Goal: Task Accomplishment & Management: Manage account settings

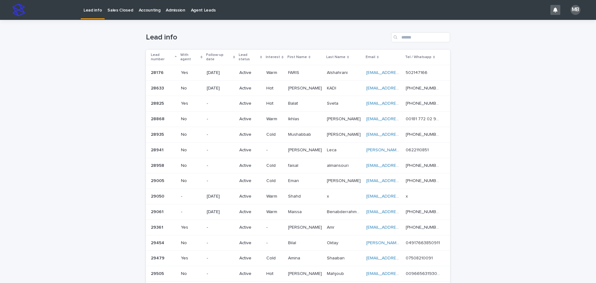
scroll to position [67, 0]
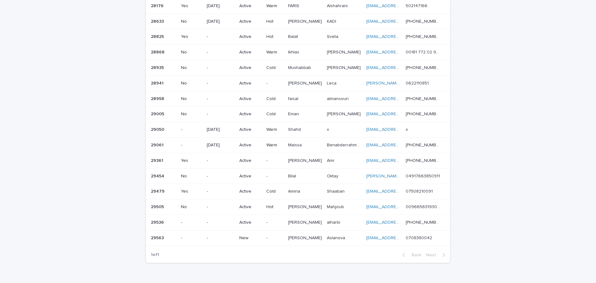
click at [266, 231] on td "-" at bounding box center [274, 238] width 21 height 16
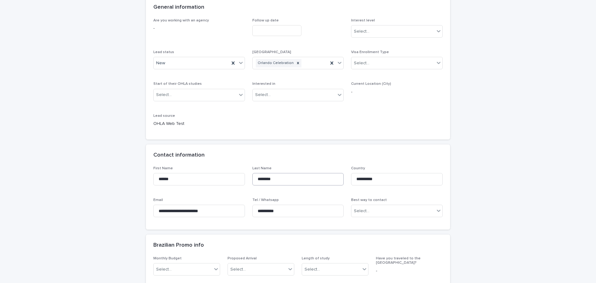
scroll to position [93, 0]
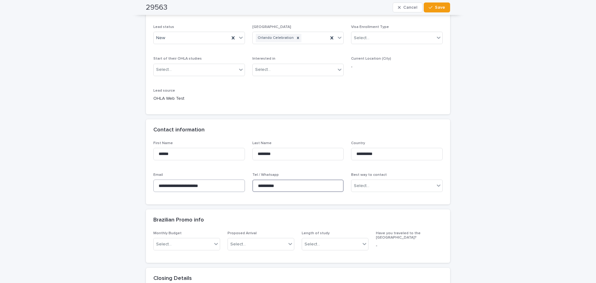
drag, startPoint x: 298, startPoint y: 187, endPoint x: 239, endPoint y: 186, distance: 58.1
click at [239, 186] on div "**********" at bounding box center [297, 169] width 289 height 56
drag, startPoint x: 493, startPoint y: 215, endPoint x: 416, endPoint y: 266, distance: 92.5
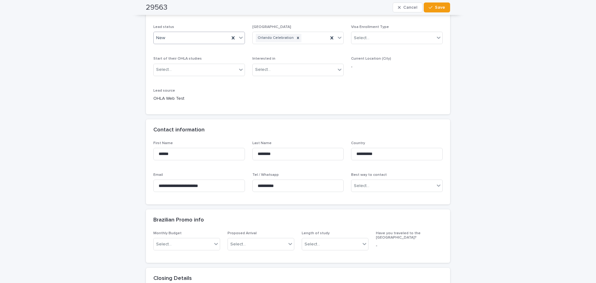
click at [240, 37] on icon at bounding box center [241, 37] width 6 height 6
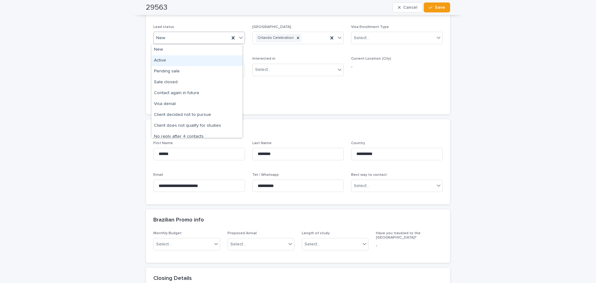
click at [214, 62] on div "Active" at bounding box center [197, 60] width 91 height 11
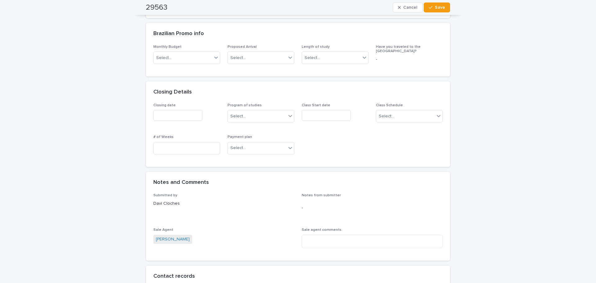
scroll to position [497, 0]
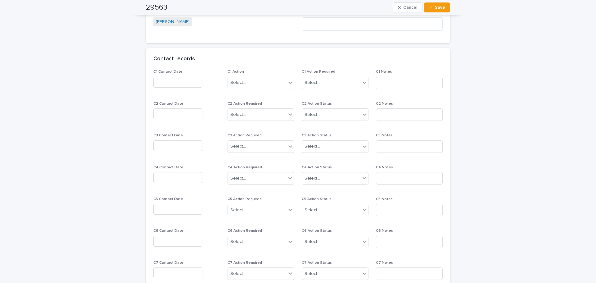
click at [185, 74] on p "C1 Contact Date" at bounding box center [186, 72] width 67 height 4
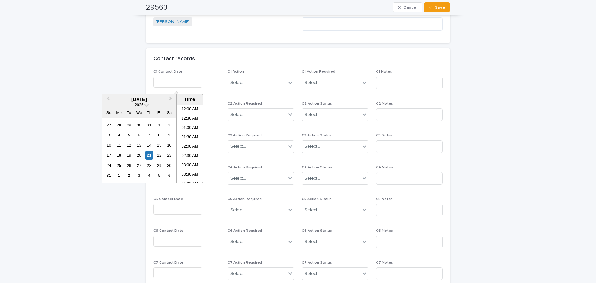
click at [180, 84] on input "text" at bounding box center [177, 82] width 49 height 11
click at [149, 154] on div "21" at bounding box center [149, 155] width 8 height 8
click at [193, 141] on li "10:30 AM" at bounding box center [190, 143] width 26 height 9
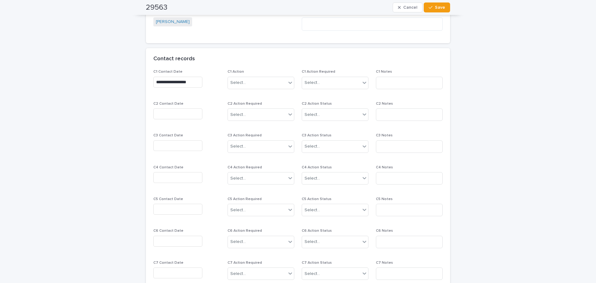
type input "**********"
click at [273, 81] on div "Select..." at bounding box center [257, 83] width 58 height 10
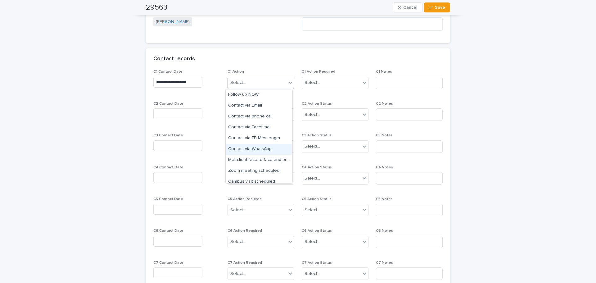
click at [268, 147] on div "Contact via WhatsApp" at bounding box center [259, 149] width 66 height 11
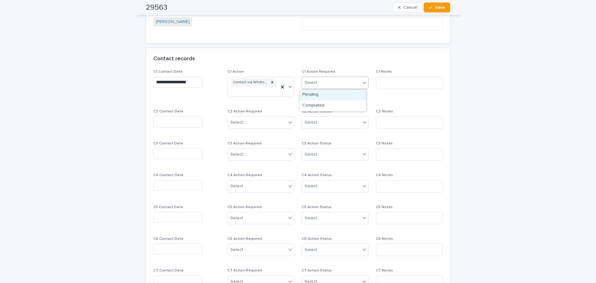
click at [299, 80] on div "Select..." at bounding box center [331, 83] width 58 height 10
click at [299, 9] on span "Save" at bounding box center [440, 7] width 10 height 4
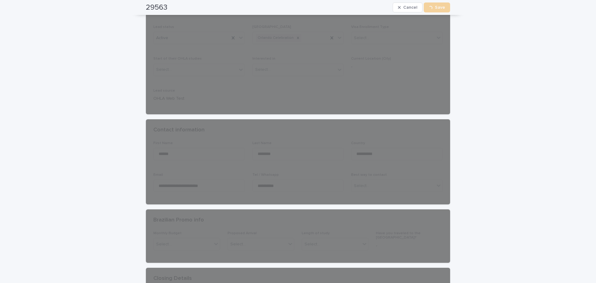
scroll to position [0, 0]
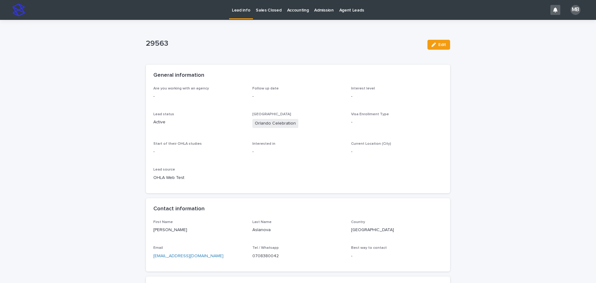
click at [236, 15] on link "Lead info" at bounding box center [241, 9] width 24 height 18
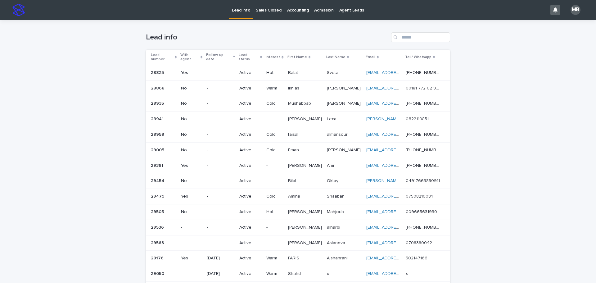
click at [173, 53] on div "Lead number" at bounding box center [164, 57] width 26 height 11
click at [78, 69] on div "Loading... Saving… Loading... Saving… Lead info Lead number With agent Follow-u…" at bounding box center [298, 193] width 596 height 346
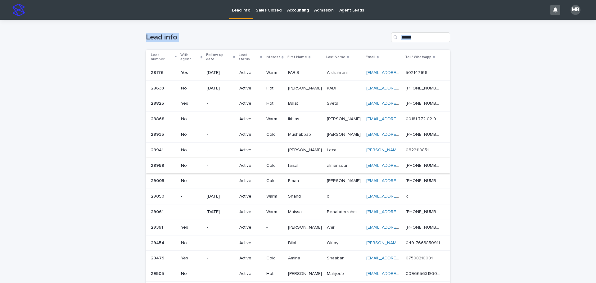
drag, startPoint x: 124, startPoint y: 49, endPoint x: 543, endPoint y: 197, distance: 443.8
click at [299, 197] on div "Loading... Saving… Loading... Saving… Lead info Lead number With agent Follow-u…" at bounding box center [298, 193] width 596 height 346
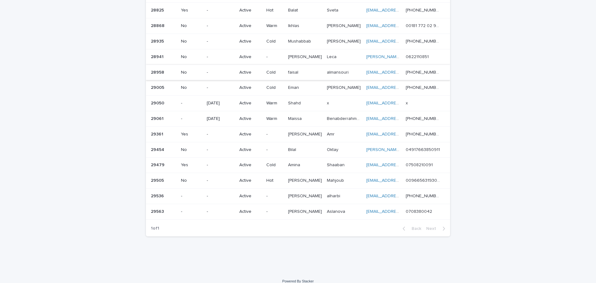
scroll to position [96, 0]
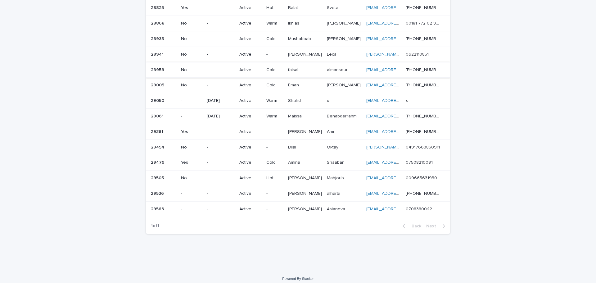
click at [39, 92] on div "Loading... Saving… Loading... Saving… Lead info Lead number With agent Follow-u…" at bounding box center [298, 97] width 596 height 346
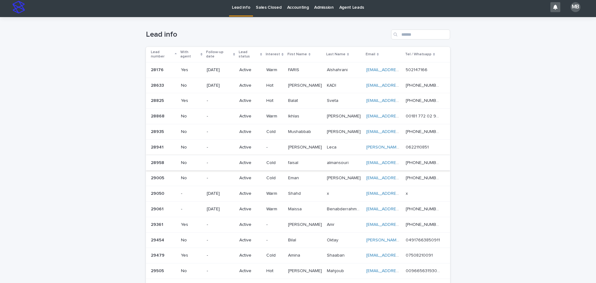
scroll to position [2, 0]
click at [268, 11] on link "Sales Closed" at bounding box center [268, 7] width 31 height 19
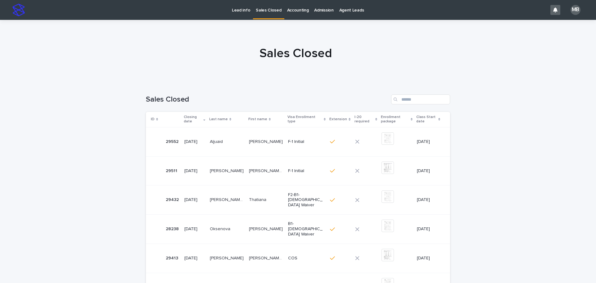
click at [226, 40] on div at bounding box center [296, 51] width 592 height 62
click at [239, 12] on p "Lead info" at bounding box center [241, 6] width 18 height 13
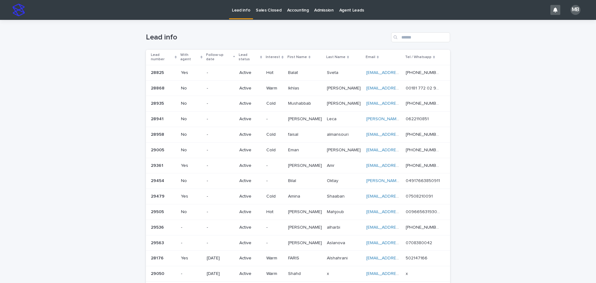
click at [299, 36] on h1 "Lead info" at bounding box center [267, 37] width 243 height 9
click at [257, 6] on p "Sales Closed" at bounding box center [268, 6] width 25 height 13
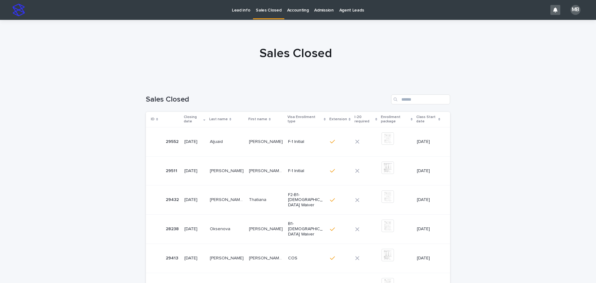
click at [229, 9] on div "Lead info Sales Closed Accounting Admission Agent Leads" at bounding box center [288, 10] width 520 height 20
click at [241, 12] on p "Lead info" at bounding box center [241, 6] width 18 height 13
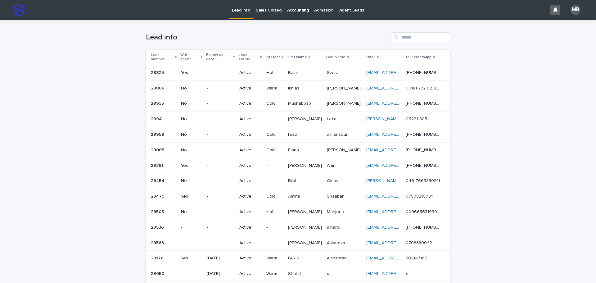
click at [173, 50] on th "Lead number" at bounding box center [162, 57] width 33 height 15
click at [171, 53] on div "Lead number" at bounding box center [164, 57] width 26 height 11
click at [94, 64] on div "Loading... Saving… Loading... Saving… Lead info Lead number With agent Follow-u…" at bounding box center [298, 193] width 596 height 346
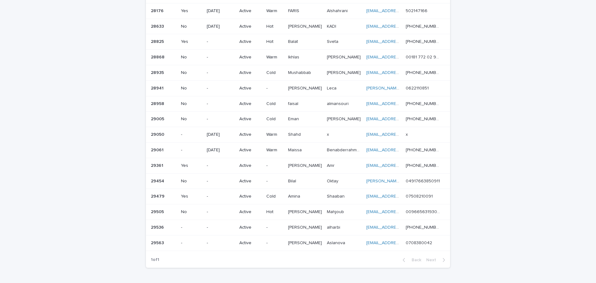
scroll to position [62, 0]
click at [299, 147] on div "Loading... Saving… Loading... Saving… Lead info Lead number With agent Follow-u…" at bounding box center [298, 131] width 596 height 346
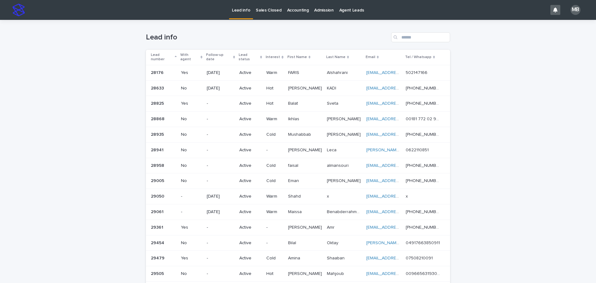
click at [261, 11] on p "Sales Closed" at bounding box center [268, 6] width 25 height 13
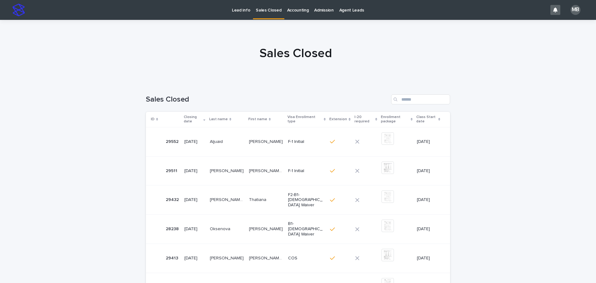
click at [243, 12] on p "Lead info" at bounding box center [241, 6] width 18 height 13
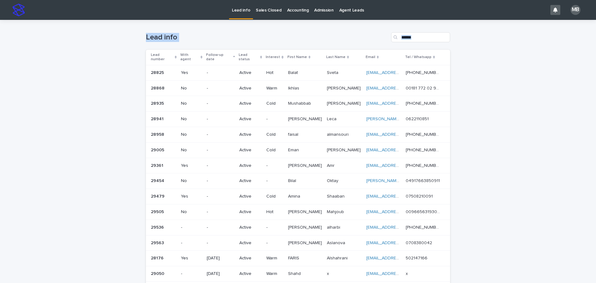
drag, startPoint x: 272, startPoint y: 91, endPoint x: 537, endPoint y: 180, distance: 279.0
click at [299, 182] on div "Loading... Saving… Loading... Saving… Lead info Lead number With agent Follow-u…" at bounding box center [298, 193] width 596 height 346
click at [299, 181] on div "Loading... Saving… Loading... Saving… Lead info Lead number With agent Follow-u…" at bounding box center [298, 193] width 596 height 346
click at [173, 53] on div "Lead number" at bounding box center [164, 57] width 26 height 11
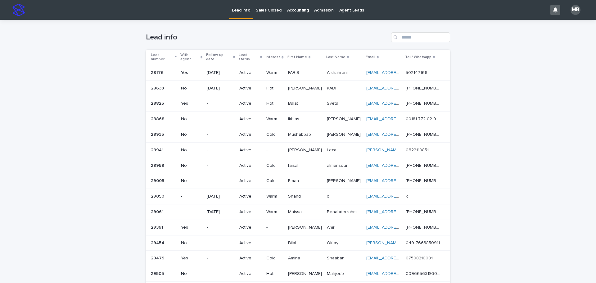
click at [75, 63] on div "Loading... Saving… Loading... Saving… Lead info Lead number With agent Follow-u…" at bounding box center [298, 193] width 596 height 346
drag, startPoint x: 467, startPoint y: 135, endPoint x: 517, endPoint y: 84, distance: 71.2
click at [299, 84] on div "Loading... Saving… Loading... Saving… Lead info Lead number With agent Follow-u…" at bounding box center [298, 193] width 596 height 346
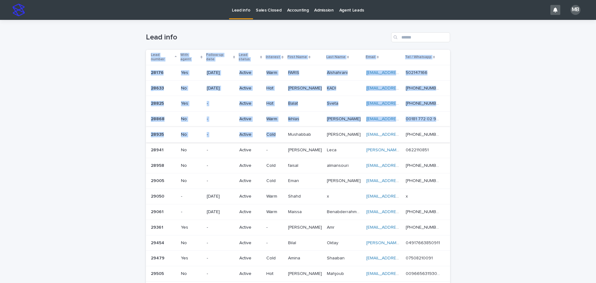
drag, startPoint x: 521, startPoint y: 60, endPoint x: 281, endPoint y: 135, distance: 251.3
click at [281, 135] on div "Loading... Saving… Loading... Saving… Lead info Lead number With agent Follow-u…" at bounding box center [298, 193] width 596 height 346
click at [299, 112] on div "Loading... Saving… Loading... Saving… Lead info Lead number With agent Follow-u…" at bounding box center [298, 193] width 596 height 346
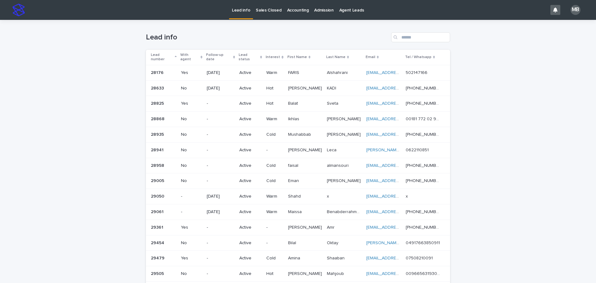
click at [275, 15] on link "Sales Closed" at bounding box center [268, 9] width 31 height 19
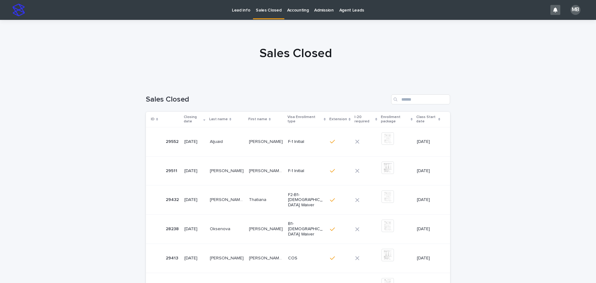
click at [239, 16] on link "Lead info" at bounding box center [241, 9] width 24 height 19
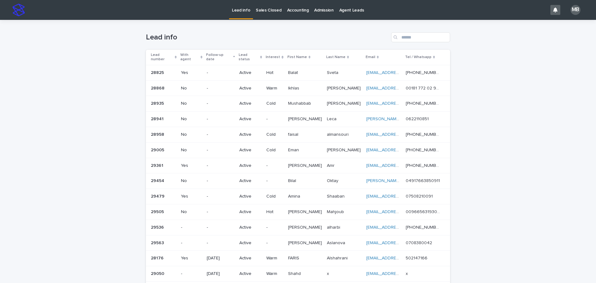
click at [299, 119] on div "Loading... Saving… Loading... Saving… Lead info Lead number With agent Follow-u…" at bounding box center [298, 193] width 596 height 346
click at [293, 33] on h1 "Lead info" at bounding box center [267, 37] width 243 height 9
click at [299, 195] on div "Loading... Saving… Loading... Saving… Lead info Lead number With agent Follow-u…" at bounding box center [298, 193] width 596 height 346
click at [268, 14] on link "Sales Closed" at bounding box center [268, 9] width 31 height 19
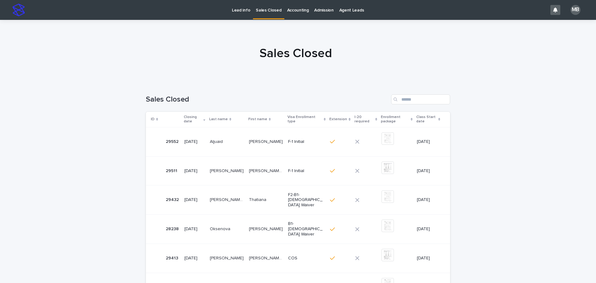
click at [240, 10] on p "Lead info" at bounding box center [241, 6] width 18 height 13
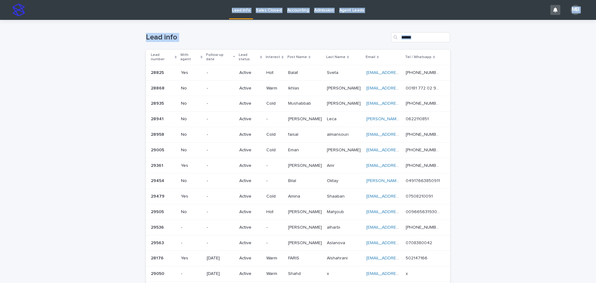
drag, startPoint x: 81, startPoint y: 13, endPoint x: 576, endPoint y: 130, distance: 508.3
click at [299, 130] on div "Lead info Sales Closed Accounting Admission Agent Leads MB Loading... Saving… L…" at bounding box center [298, 191] width 596 height 383
click at [299, 122] on div "Loading... Saving… Loading... Saving… Lead info Lead number With agent Follow-u…" at bounding box center [298, 193] width 596 height 346
drag, startPoint x: 561, startPoint y: 191, endPoint x: 503, endPoint y: 178, distance: 59.5
click at [299, 191] on div "Loading... Saving… Loading... Saving… Lead info Lead number With agent Follow-u…" at bounding box center [298, 193] width 596 height 346
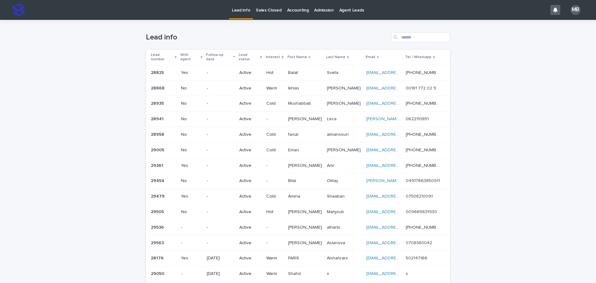
click at [264, 9] on p "Sales Closed" at bounding box center [268, 6] width 25 height 13
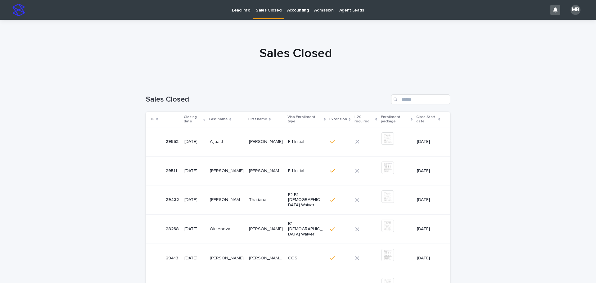
click at [234, 9] on p "Lead info" at bounding box center [241, 6] width 18 height 13
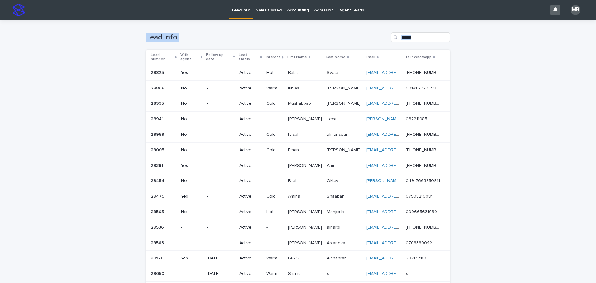
drag, startPoint x: 131, startPoint y: 24, endPoint x: 510, endPoint y: 165, distance: 404.4
click at [299, 165] on div "Loading... Saving… Loading... Saving… Lead info Lead number With agent Follow-u…" at bounding box center [298, 193] width 596 height 346
click at [299, 160] on div "Loading... Saving… Loading... Saving… Lead info Lead number With agent Follow-u…" at bounding box center [298, 193] width 596 height 346
click at [175, 56] on icon at bounding box center [176, 57] width 2 height 3
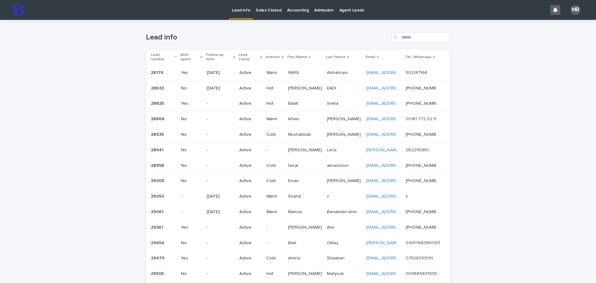
click at [84, 56] on div "Loading... Saving… Loading... Saving… Lead info Lead number With agent Follow-u…" at bounding box center [298, 193] width 596 height 346
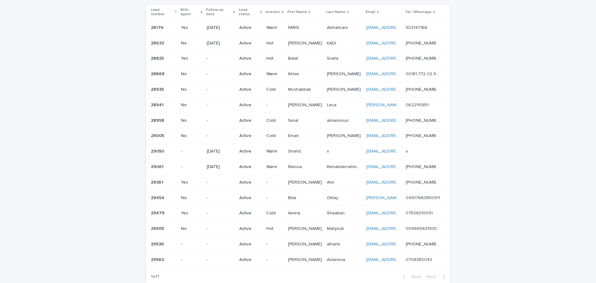
scroll to position [48, 0]
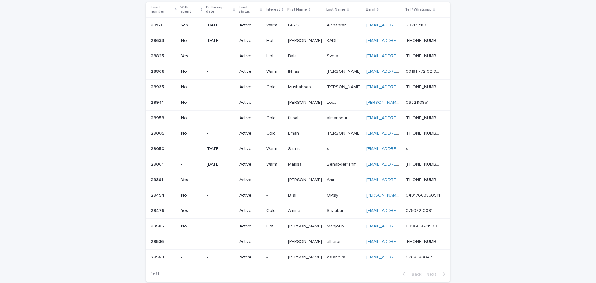
click at [299, 173] on div "Loading... Saving… Loading... Saving… Lead info Lead number With agent Follow-u…" at bounding box center [298, 145] width 596 height 346
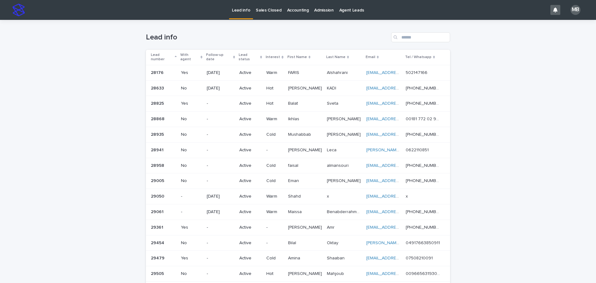
click at [264, 11] on p "Sales Closed" at bounding box center [268, 6] width 25 height 13
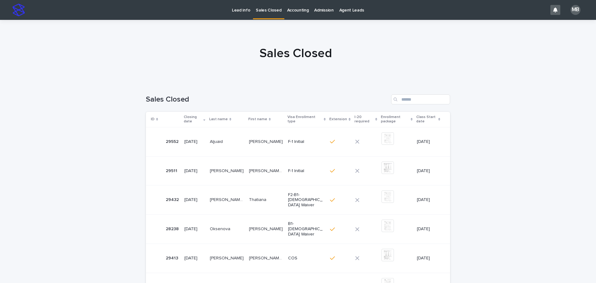
click at [241, 9] on p "Lead info" at bounding box center [241, 6] width 18 height 13
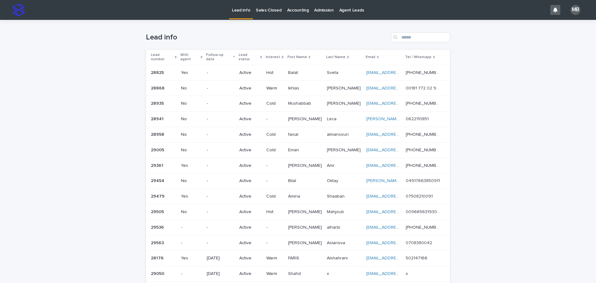
click at [204, 22] on div "Lead info" at bounding box center [298, 35] width 304 height 30
drag, startPoint x: 403, startPoint y: 87, endPoint x: 493, endPoint y: 120, distance: 95.1
click at [299, 120] on div "Loading... Saving… Loading... Saving… Lead info Lead number With agent Follow-u…" at bounding box center [298, 193] width 596 height 346
drag, startPoint x: 0, startPoint y: 174, endPoint x: 28, endPoint y: 166, distance: 29.3
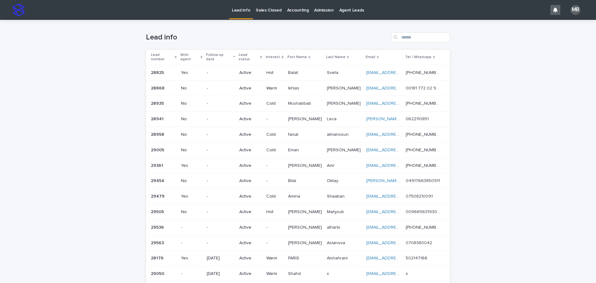
click at [0, 174] on div "Loading... Saving… Loading... Saving… Lead info Lead number With agent Follow-u…" at bounding box center [298, 193] width 596 height 346
drag, startPoint x: 89, startPoint y: 83, endPoint x: 209, endPoint y: 3, distance: 144.3
click at [89, 83] on div "Loading... Saving… Loading... Saving… Lead info Lead number With agent Follow-u…" at bounding box center [298, 193] width 596 height 346
click at [256, 9] on p "Sales Closed" at bounding box center [268, 6] width 25 height 13
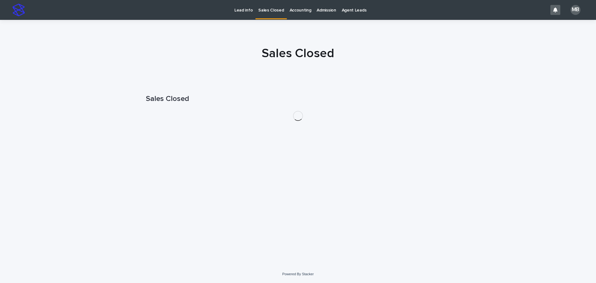
click at [241, 11] on p "Lead info" at bounding box center [243, 6] width 18 height 13
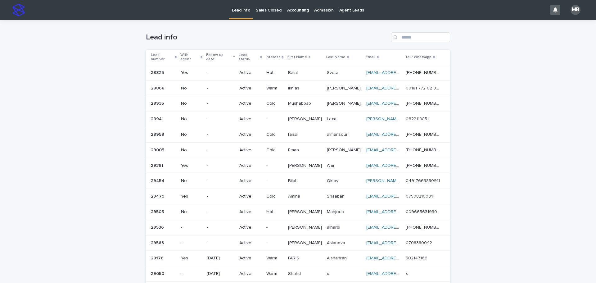
click at [299, 168] on div "Loading... Saving… Loading... Saving… Lead info Lead number With agent Follow-u…" at bounding box center [298, 193] width 596 height 346
click at [264, 8] on p "Sales Closed" at bounding box center [268, 6] width 25 height 13
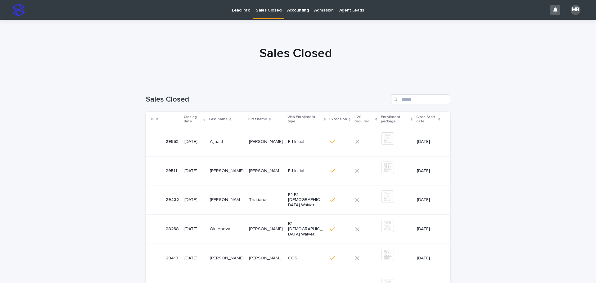
click at [242, 11] on p "Lead info" at bounding box center [241, 6] width 18 height 13
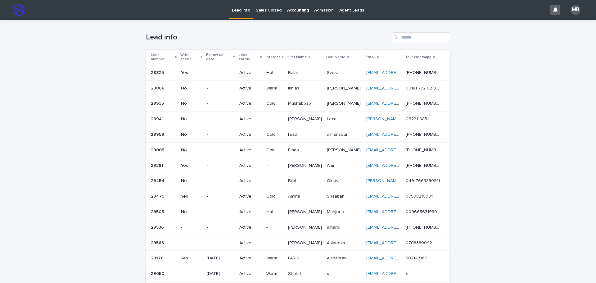
click at [125, 87] on div "Loading... Saving… Loading... Saving… Lead info Lead number With agent Follow-u…" at bounding box center [298, 193] width 596 height 346
click at [273, 15] on link "Sales Closed" at bounding box center [268, 9] width 31 height 19
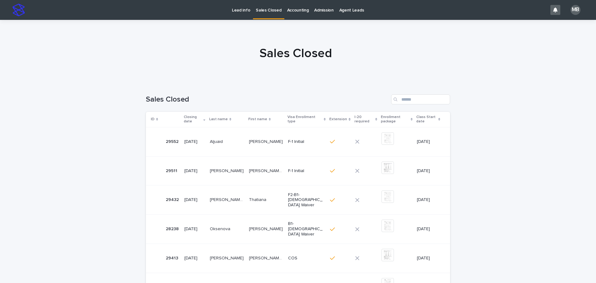
click at [276, 4] on p "Sales Closed" at bounding box center [268, 6] width 25 height 13
click at [239, 9] on p "Lead info" at bounding box center [241, 6] width 18 height 13
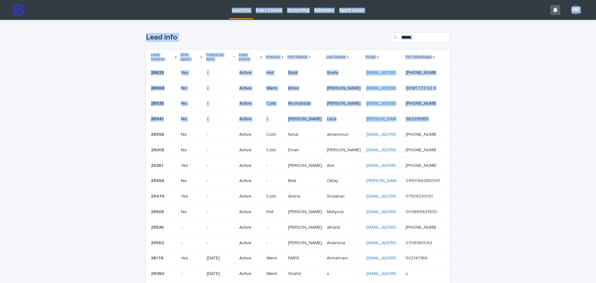
drag, startPoint x: 398, startPoint y: 96, endPoint x: 455, endPoint y: 116, distance: 60.9
click at [299, 116] on div "Lead info Sales Closed Accounting Admission Agent Leads MB Loading... Saving… L…" at bounding box center [298, 191] width 596 height 383
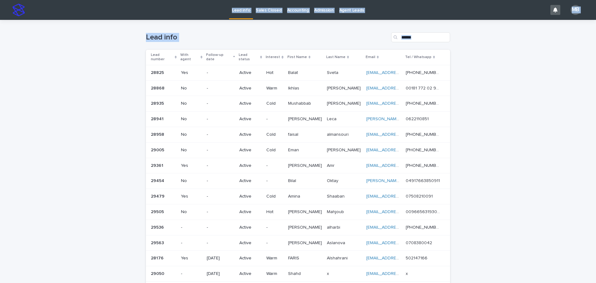
click at [299, 114] on div "Loading... Saving… Loading... Saving… Lead info Lead number With agent Follow-u…" at bounding box center [298, 193] width 596 height 346
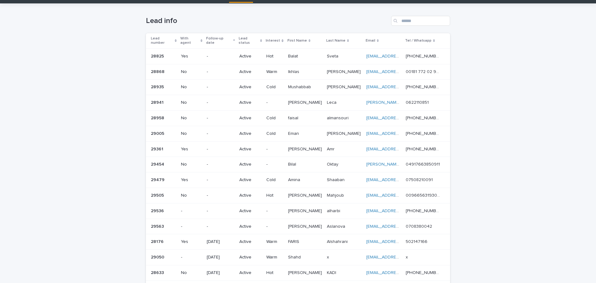
scroll to position [31, 0]
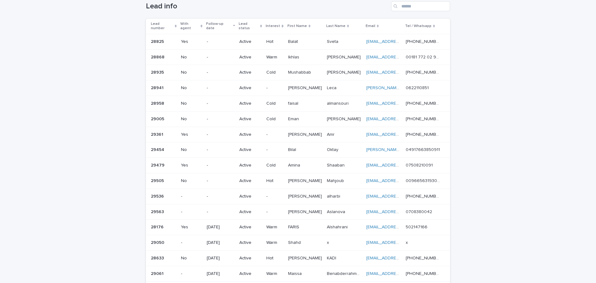
click at [175, 25] on icon at bounding box center [176, 26] width 2 height 3
click at [113, 42] on div "Loading... Saving… Loading... Saving… Lead info Lead number With agent Follow-u…" at bounding box center [298, 162] width 596 height 346
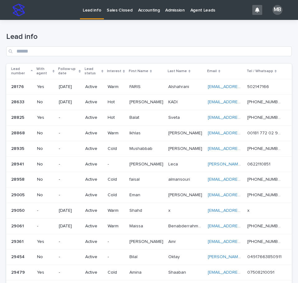
click at [114, 14] on link "Sales Closed" at bounding box center [119, 9] width 31 height 19
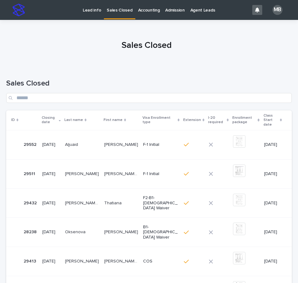
click at [87, 11] on p "Lead info" at bounding box center [92, 6] width 18 height 13
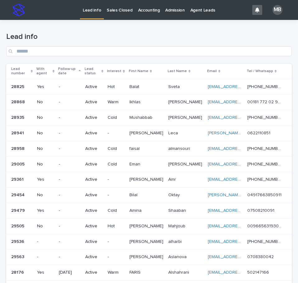
click at [33, 68] on div "Lead number" at bounding box center [21, 71] width 21 height 11
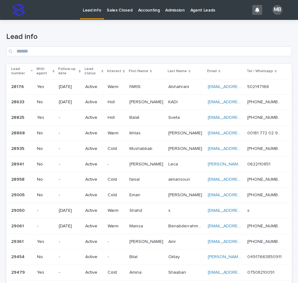
click at [158, 25] on div "Lead info" at bounding box center [148, 42] width 285 height 44
click at [121, 12] on p "Sales Closed" at bounding box center [119, 6] width 25 height 13
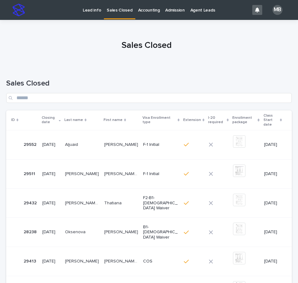
click at [93, 13] on link "Lead info" at bounding box center [92, 9] width 24 height 19
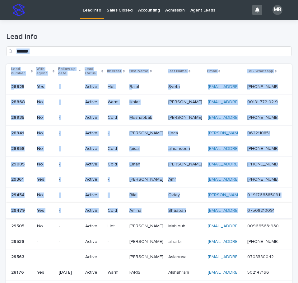
drag, startPoint x: 58, startPoint y: 32, endPoint x: 258, endPoint y: 203, distance: 263.6
click at [254, 210] on div "Lead info Lead number With agent Follow-up date Lead status Interest First Name…" at bounding box center [148, 184] width 285 height 328
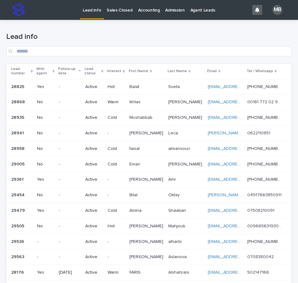
click at [292, 135] on div "Loading... Saving… Loading... Saving… Lead info Lead number With agent Follow-u…" at bounding box center [149, 199] width 298 height 359
drag, startPoint x: 33, startPoint y: 68, endPoint x: 138, endPoint y: 45, distance: 107.4
click at [33, 68] on div "Lead number" at bounding box center [21, 71] width 21 height 11
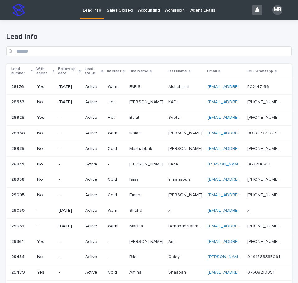
drag, startPoint x: 138, startPoint y: 45, endPoint x: 284, endPoint y: 39, distance: 145.8
click at [143, 45] on div "Lead info" at bounding box center [148, 44] width 285 height 24
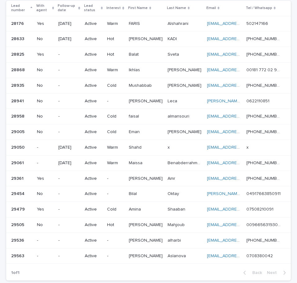
scroll to position [63, 0]
drag, startPoint x: 1, startPoint y: 5, endPoint x: 289, endPoint y: 236, distance: 369.4
click at [291, 236] on div "Loading... Saving… Loading... Saving… Lead info Lead number With agent Follow-u…" at bounding box center [148, 136] width 297 height 359
click at [289, 236] on div "Loading... Saving… Loading... Saving… Lead info Lead number With agent Follow-u…" at bounding box center [148, 136] width 297 height 359
click at [165, 85] on td "[PERSON_NAME] [PERSON_NAME]" at bounding box center [184, 85] width 39 height 16
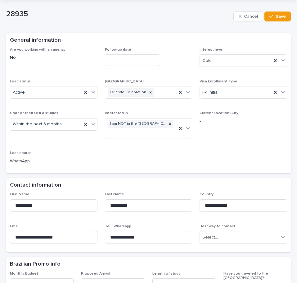
scroll to position [31, 0]
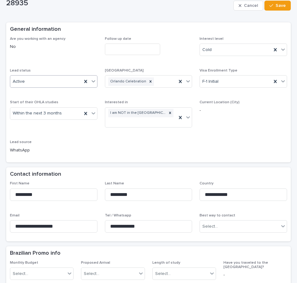
click at [94, 80] on icon at bounding box center [93, 81] width 6 height 6
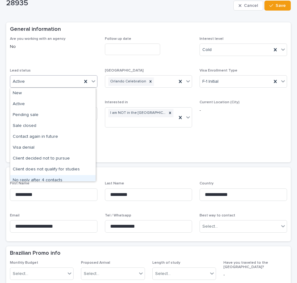
click at [60, 177] on div "No reply after 4 contacts" at bounding box center [52, 180] width 85 height 11
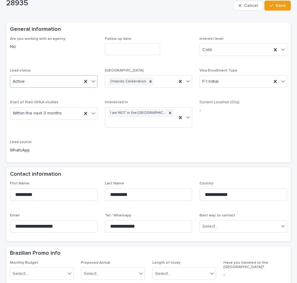
scroll to position [0, 0]
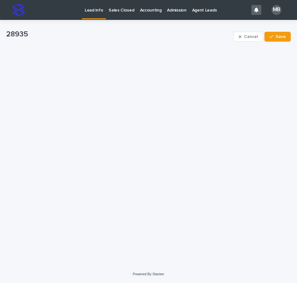
click at [275, 42] on div "Cancel Save" at bounding box center [262, 36] width 57 height 19
click at [276, 40] on button "Save" at bounding box center [278, 37] width 26 height 10
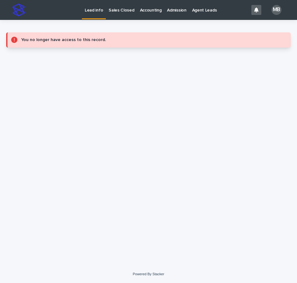
click at [95, 11] on p "Lead info" at bounding box center [94, 6] width 18 height 13
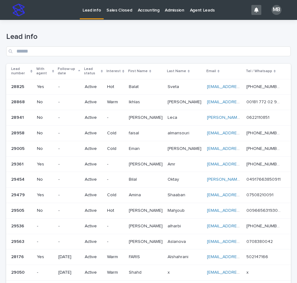
click at [29, 69] on p "Lead number" at bounding box center [20, 71] width 18 height 11
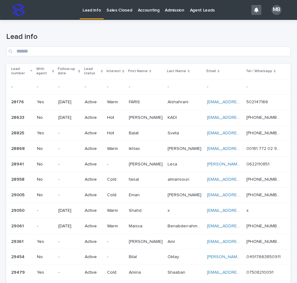
click at [117, 32] on h1 "Lead info" at bounding box center [148, 36] width 285 height 9
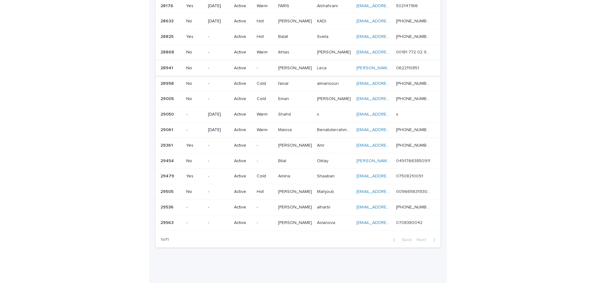
scroll to position [50, 0]
